Goal: Information Seeking & Learning: Learn about a topic

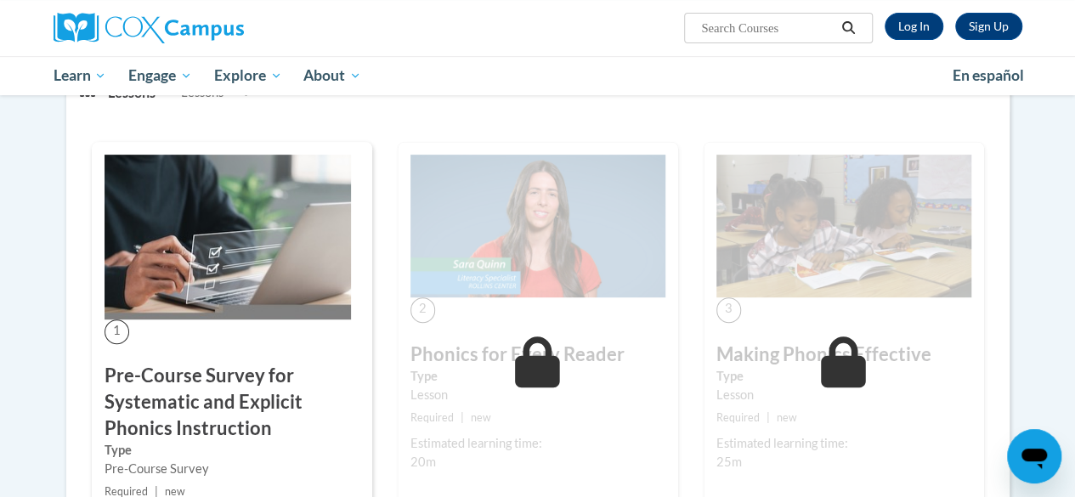
scroll to position [292, 0]
click at [914, 33] on link "Log In" at bounding box center [913, 26] width 59 height 27
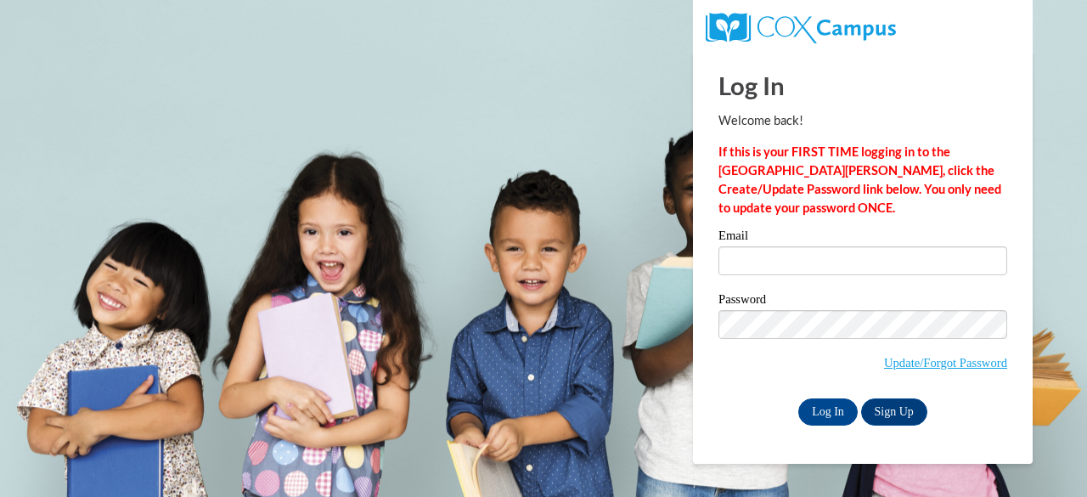
type input "laura.gawronski@muskegonorway.org"
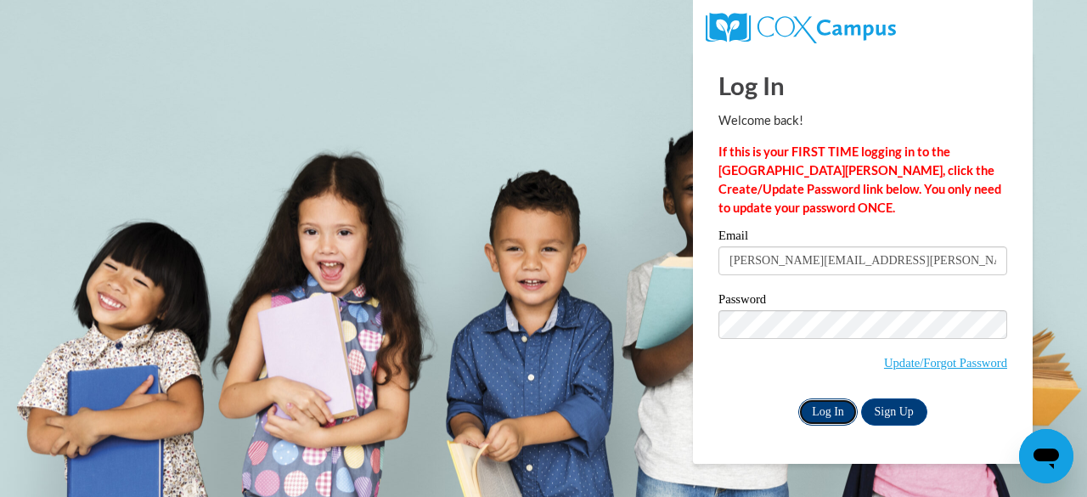
click at [830, 403] on input "Log In" at bounding box center [827, 411] width 59 height 27
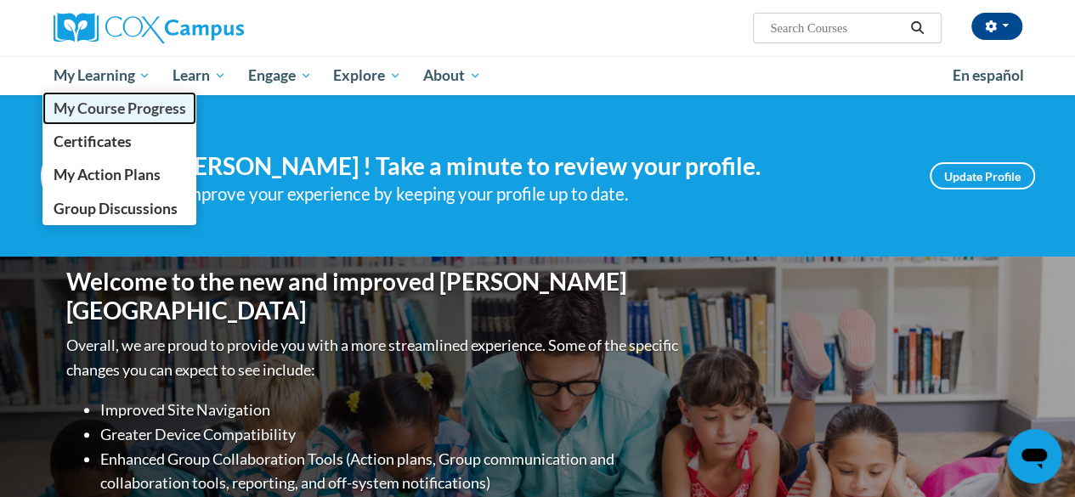
click at [107, 99] on span "My Course Progress" at bounding box center [119, 108] width 133 height 18
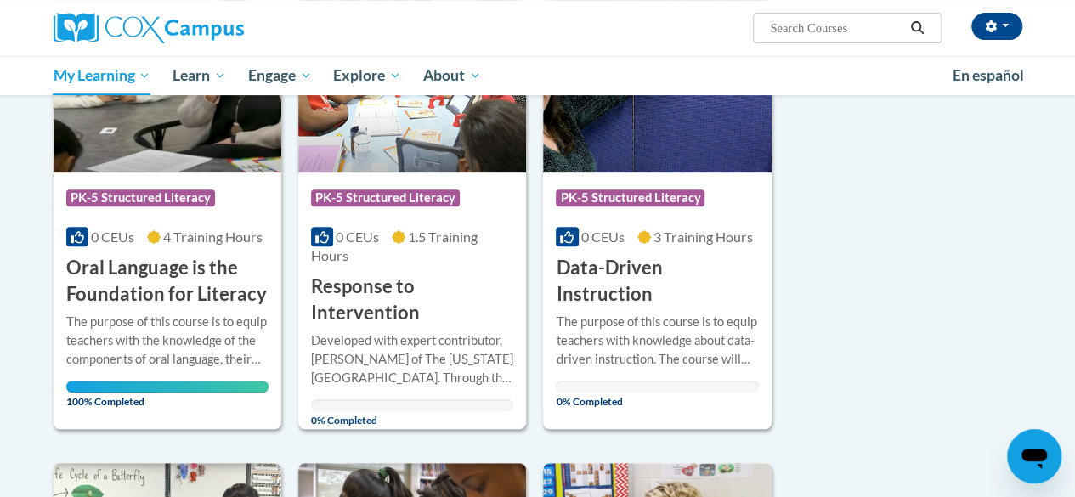
scroll to position [267, 0]
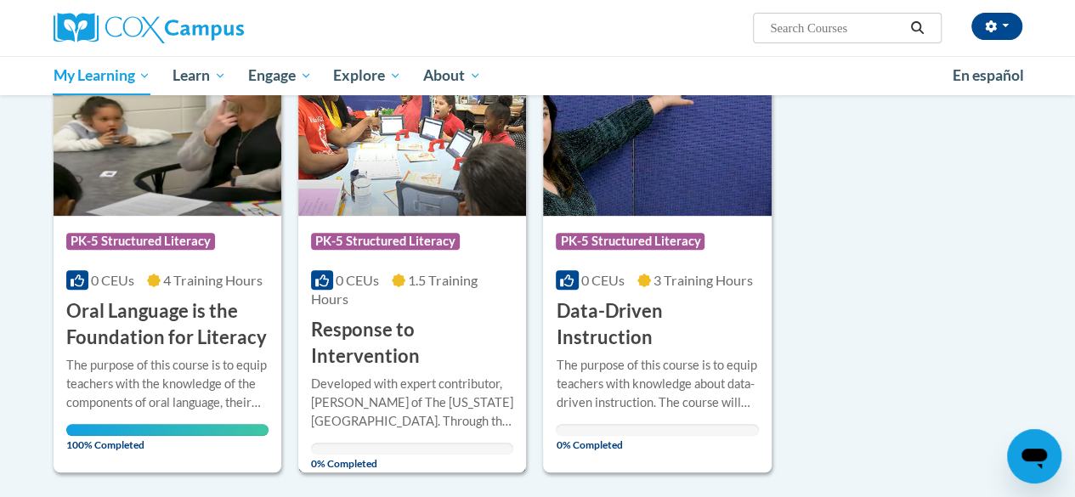
click at [353, 327] on h3 "Response to Intervention" at bounding box center [412, 343] width 202 height 53
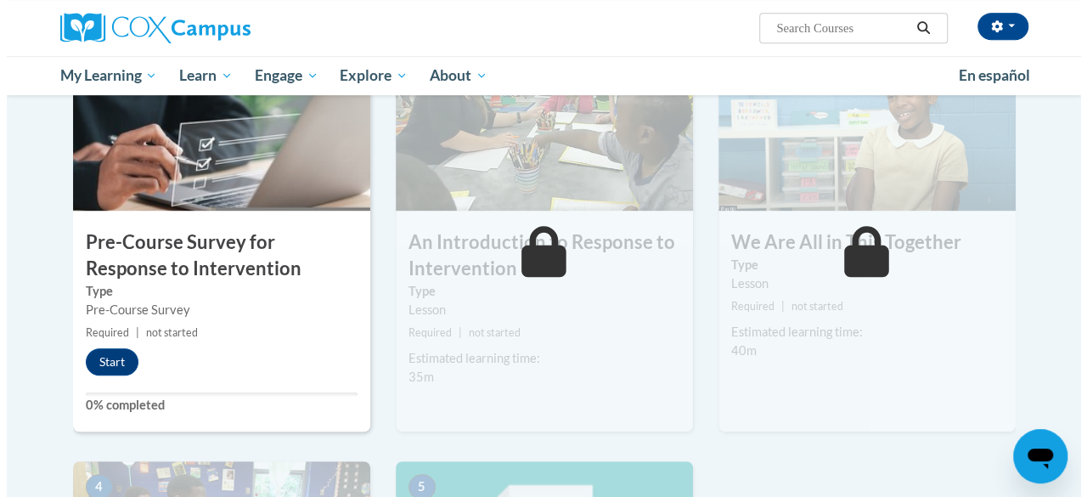
scroll to position [437, 0]
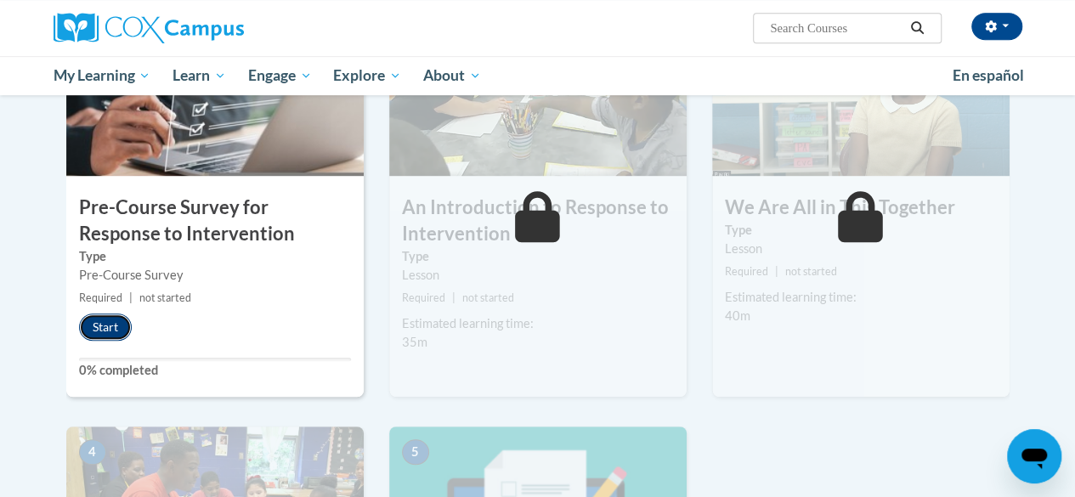
click at [99, 328] on button "Start" at bounding box center [105, 326] width 53 height 27
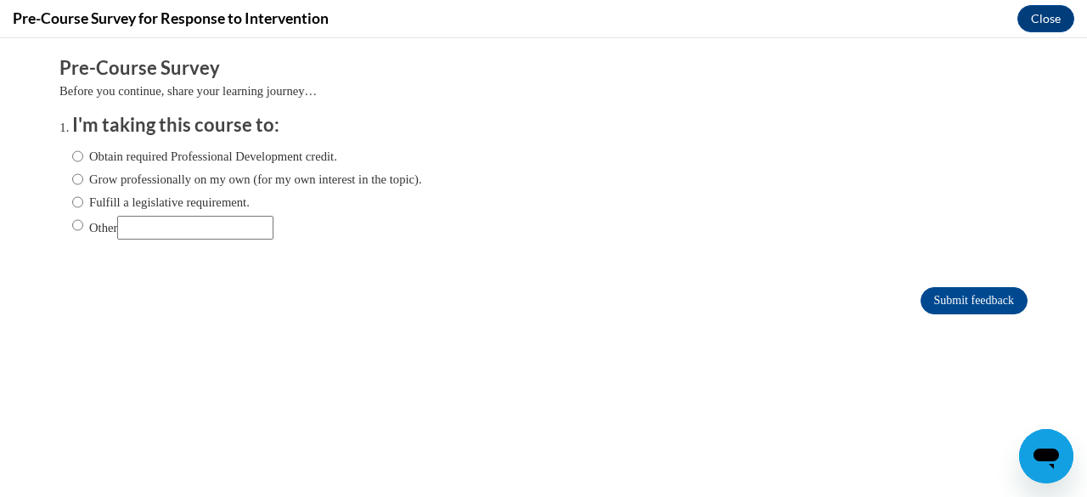
scroll to position [0, 0]
click at [248, 159] on label "Obtain required Professional Development credit." at bounding box center [204, 156] width 265 height 19
click at [83, 159] on input "Obtain required Professional Development credit." at bounding box center [77, 156] width 11 height 19
radio input "true"
click at [959, 304] on input "Submit feedback" at bounding box center [974, 300] width 107 height 27
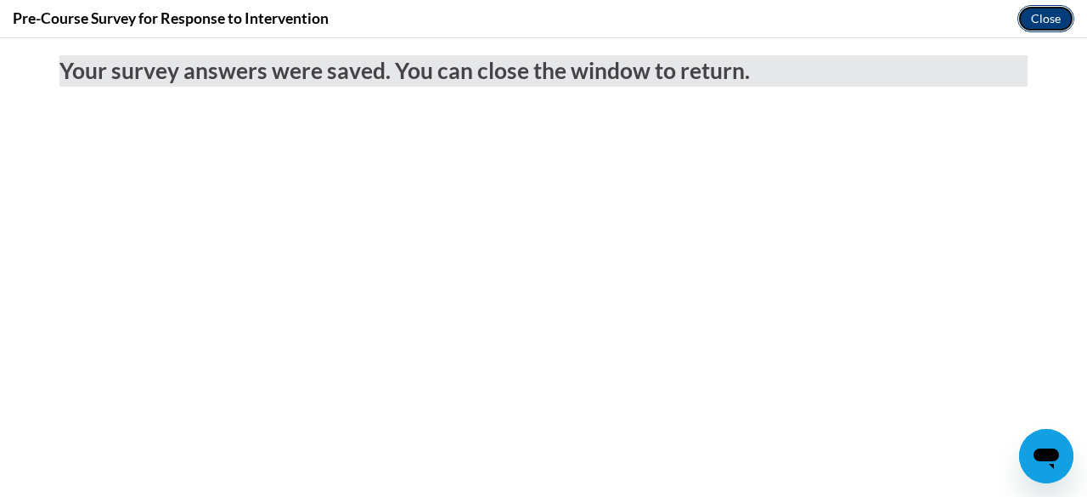
click at [1047, 7] on button "Close" at bounding box center [1046, 18] width 57 height 27
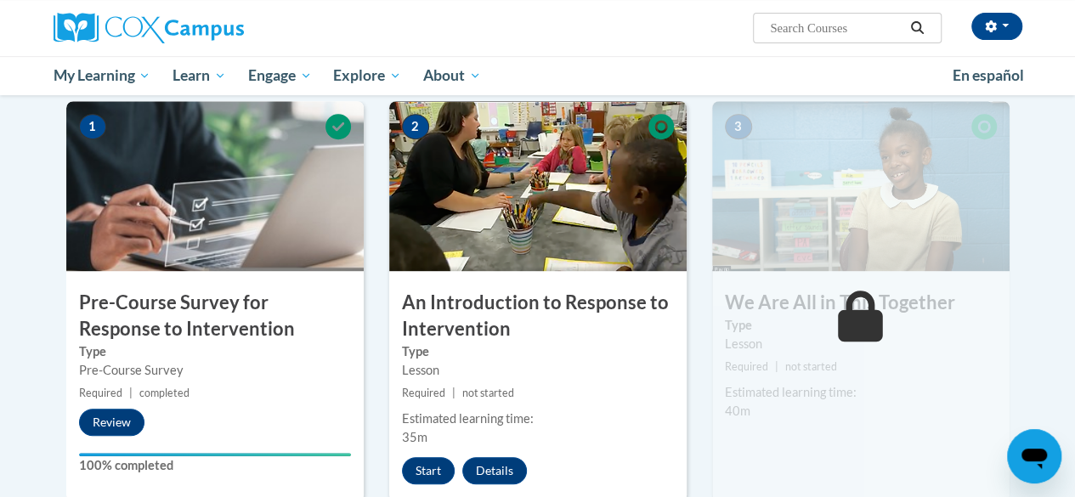
scroll to position [341, 0]
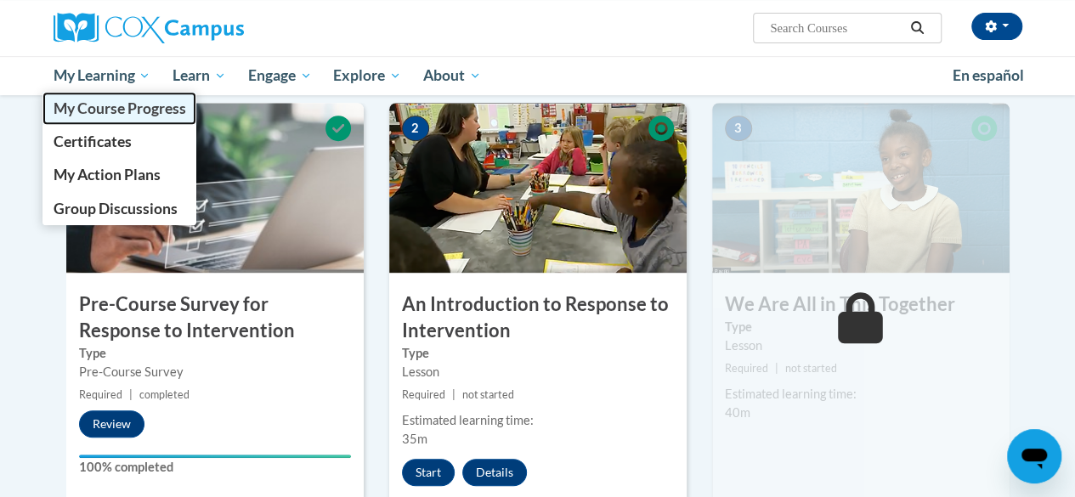
click at [107, 113] on span "My Course Progress" at bounding box center [119, 108] width 133 height 18
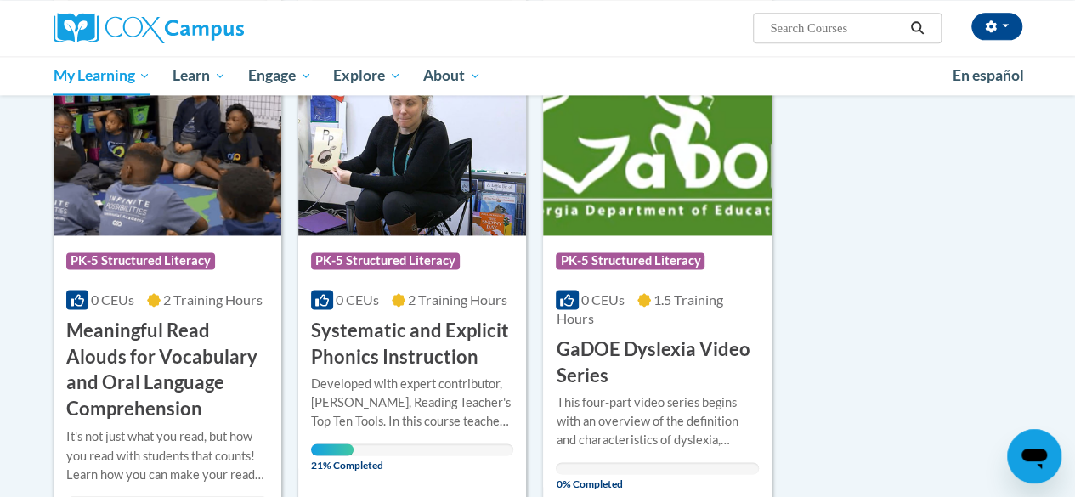
scroll to position [1158, 0]
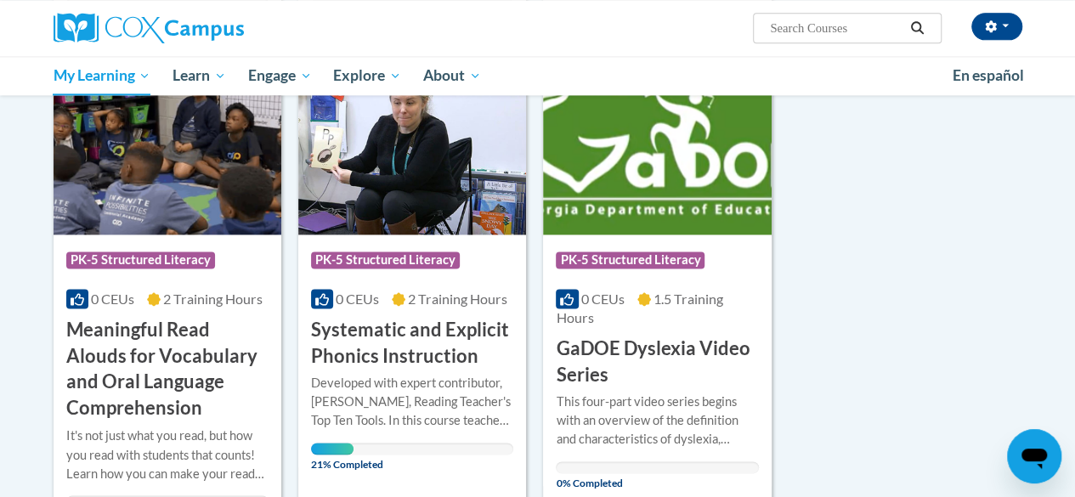
click at [397, 364] on h3 "Systematic and Explicit Phonics Instruction" at bounding box center [412, 343] width 202 height 53
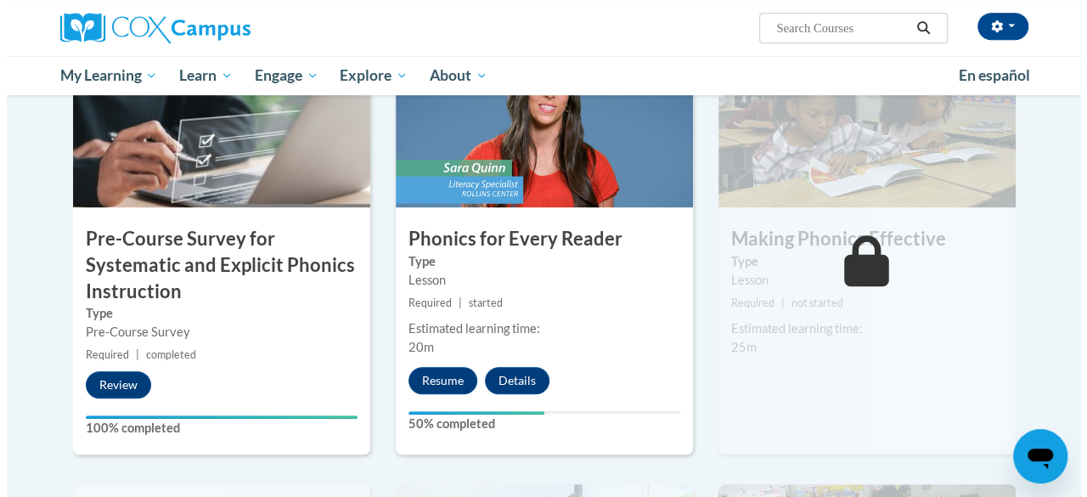
scroll to position [447, 0]
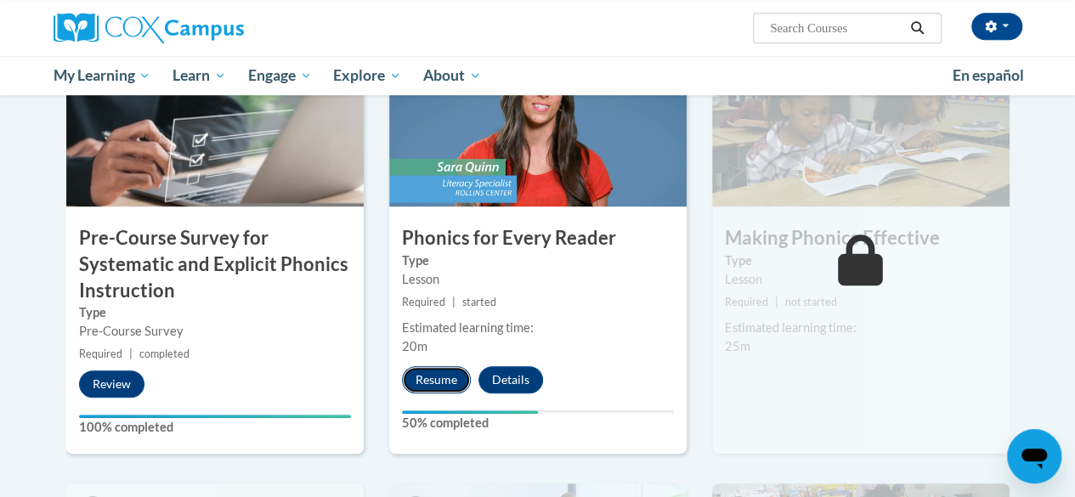
click at [428, 379] on button "Resume" at bounding box center [436, 379] width 69 height 27
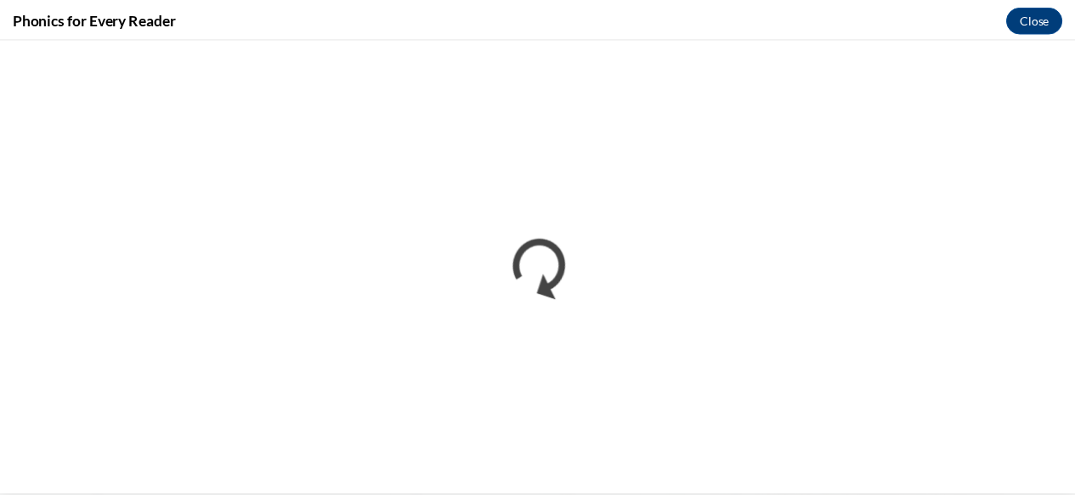
scroll to position [0, 0]
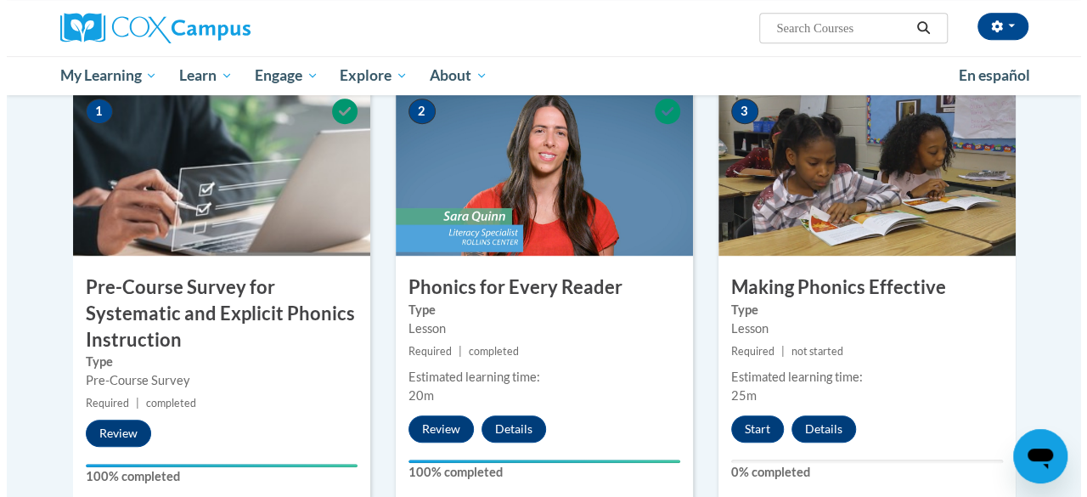
scroll to position [435, 0]
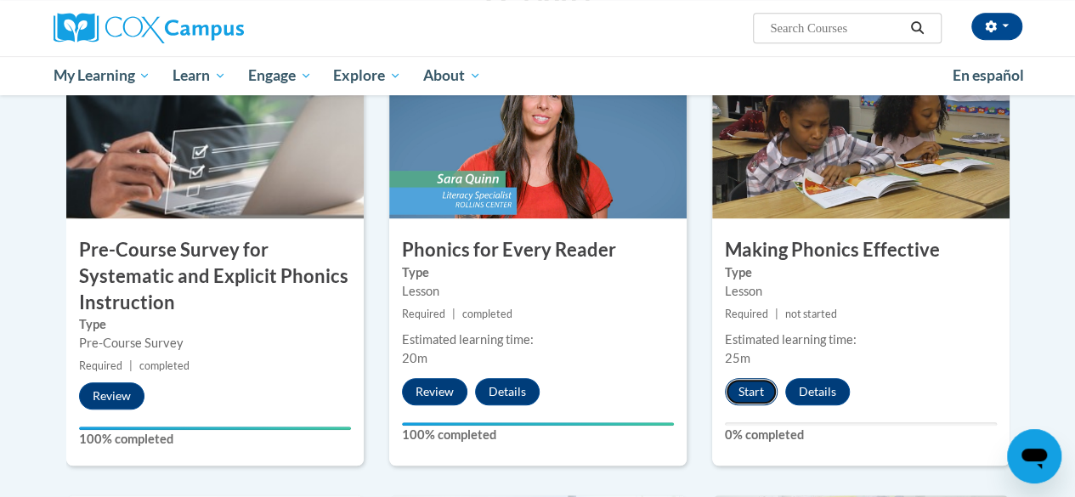
click at [739, 392] on button "Start" at bounding box center [751, 391] width 53 height 27
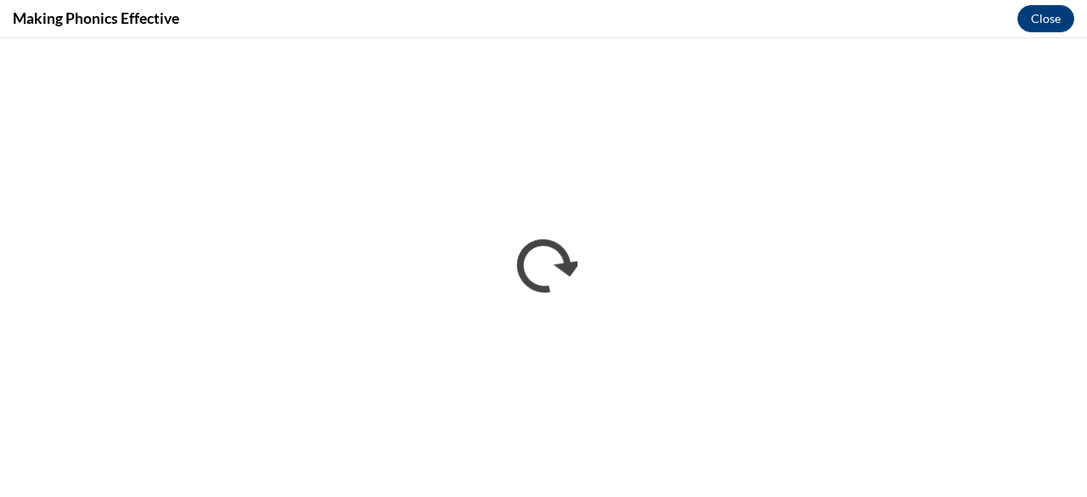
scroll to position [0, 0]
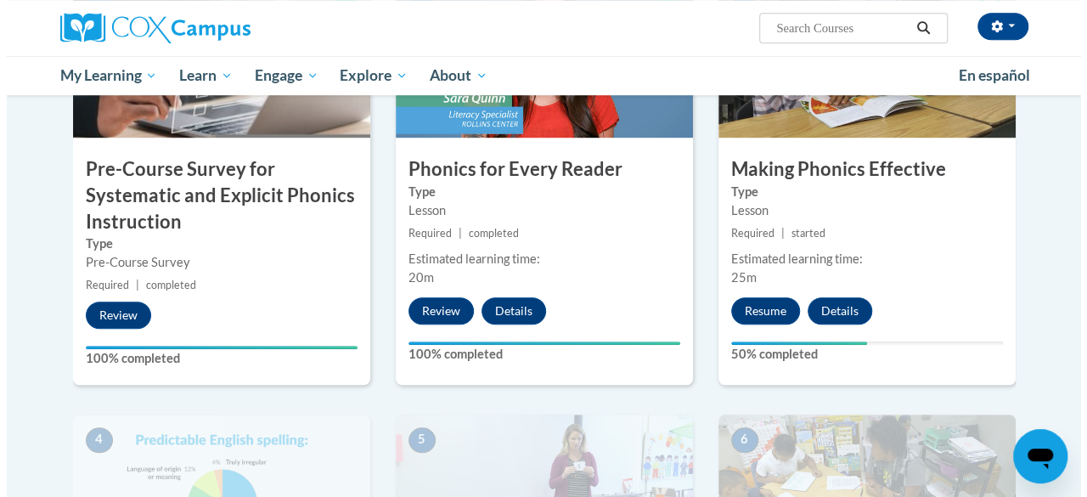
scroll to position [463, 0]
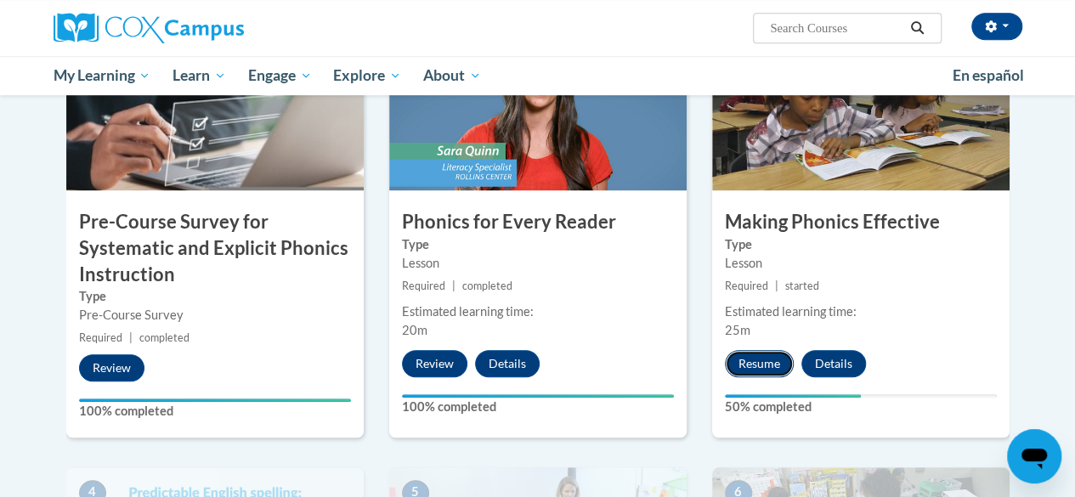
click at [752, 361] on button "Resume" at bounding box center [759, 363] width 69 height 27
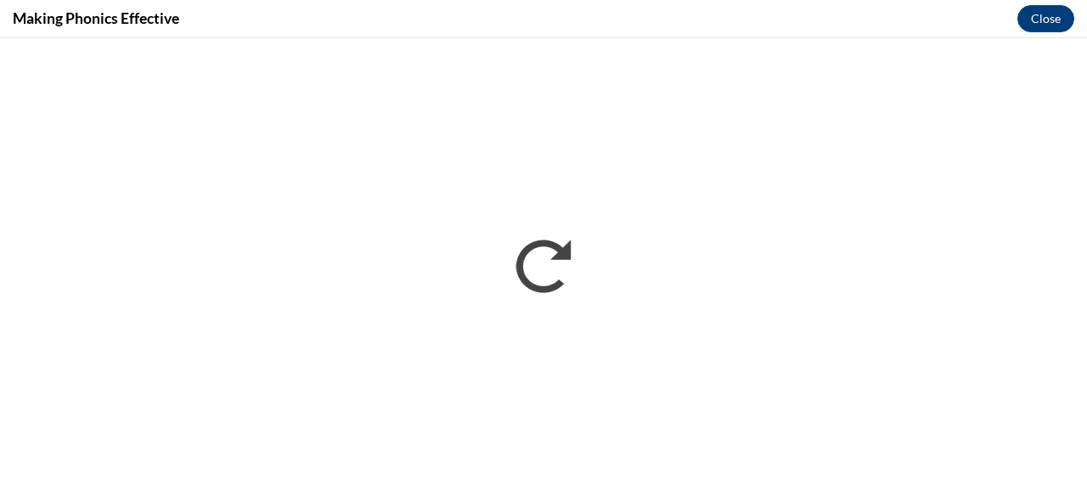
scroll to position [0, 0]
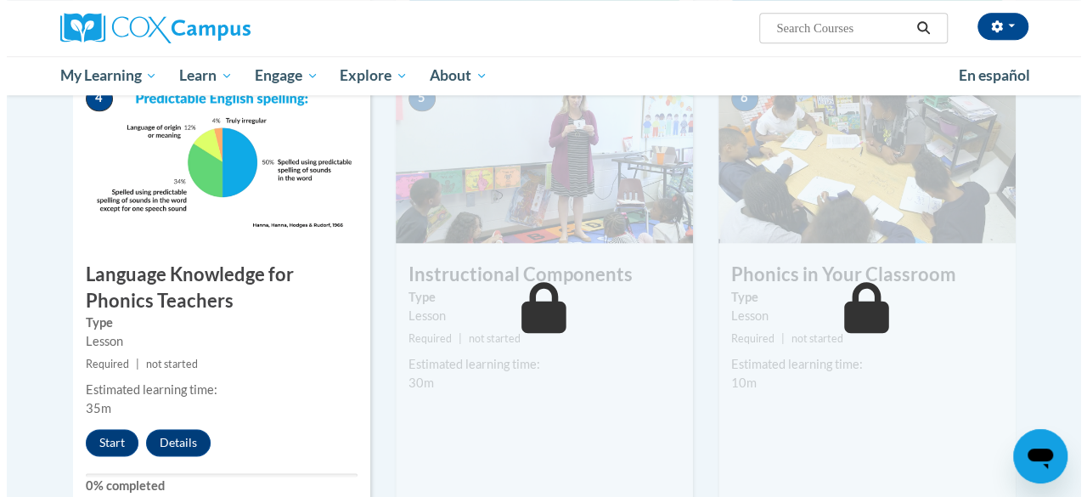
scroll to position [881, 0]
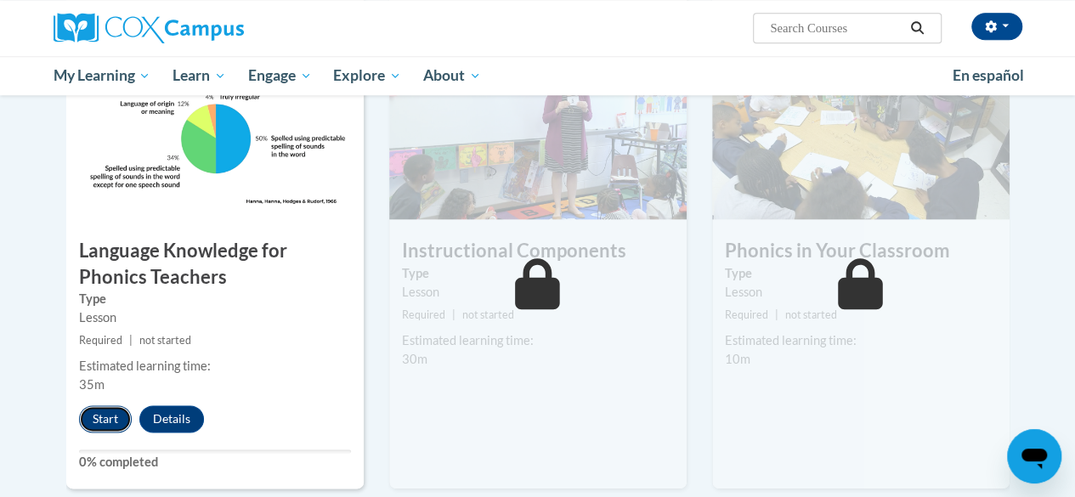
click at [108, 413] on button "Start" at bounding box center [105, 418] width 53 height 27
